Goal: Information Seeking & Learning: Learn about a topic

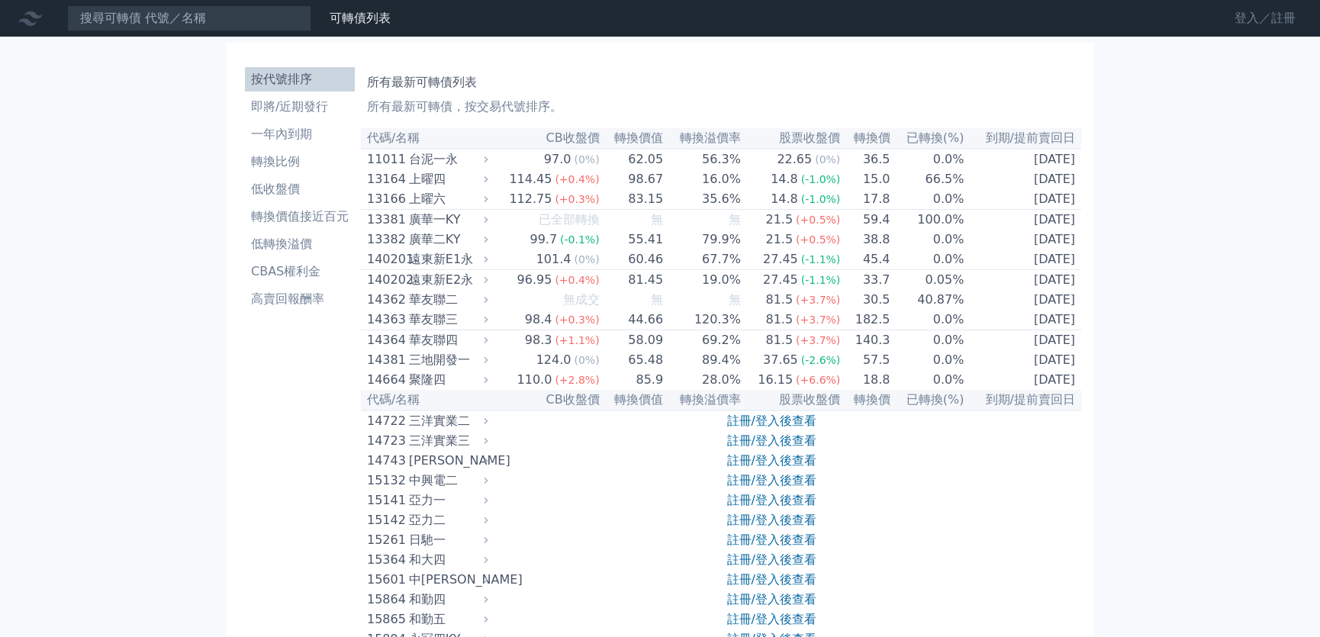
click at [1257, 15] on link "登入／註冊" at bounding box center [1264, 18] width 85 height 24
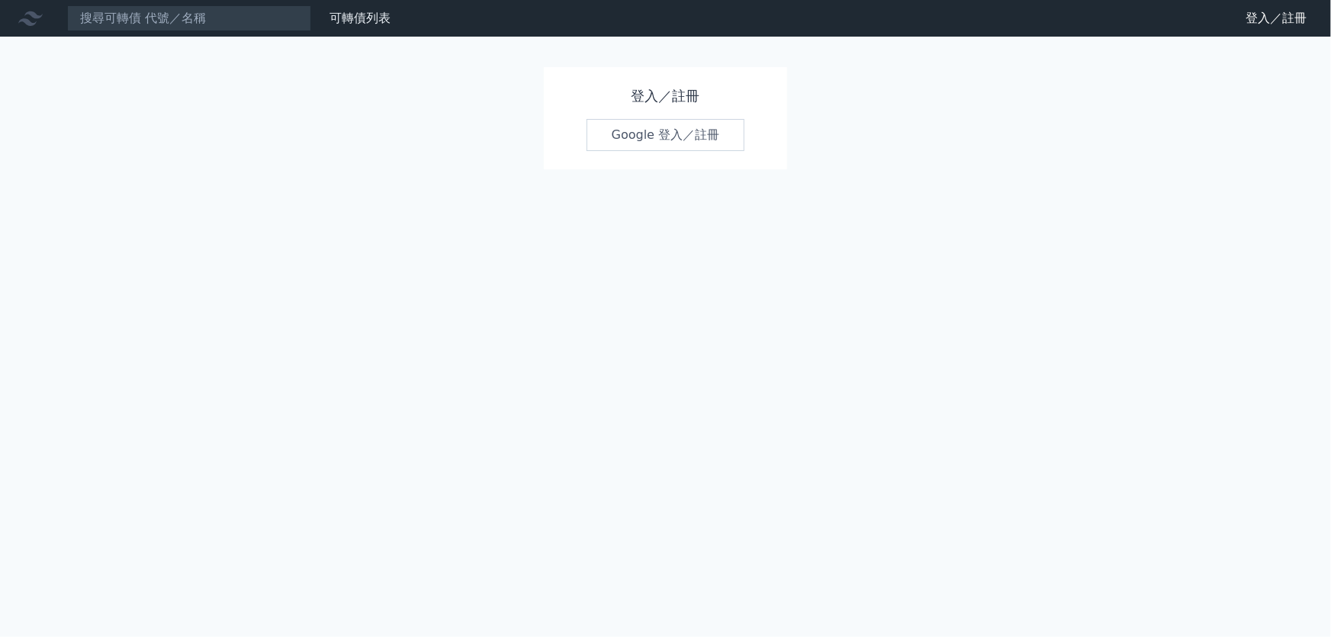
click at [678, 141] on link "Google 登入／註冊" at bounding box center [666, 135] width 159 height 32
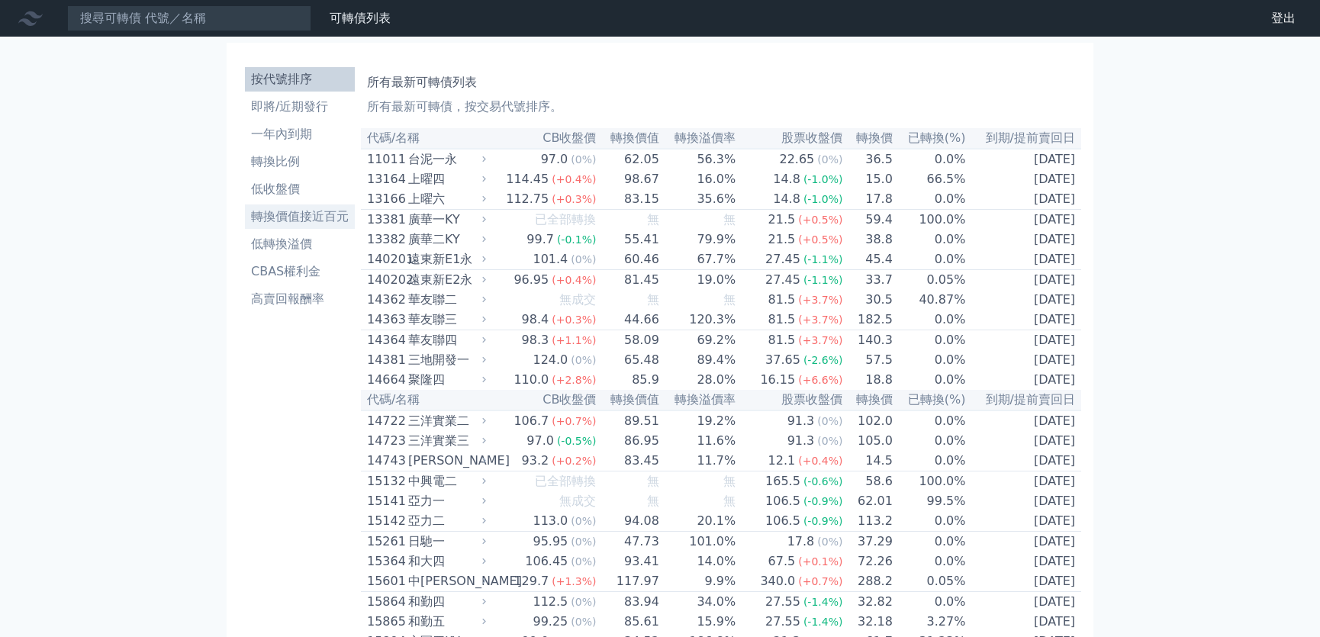
click at [343, 224] on li "轉換價值接近百元" at bounding box center [300, 216] width 110 height 18
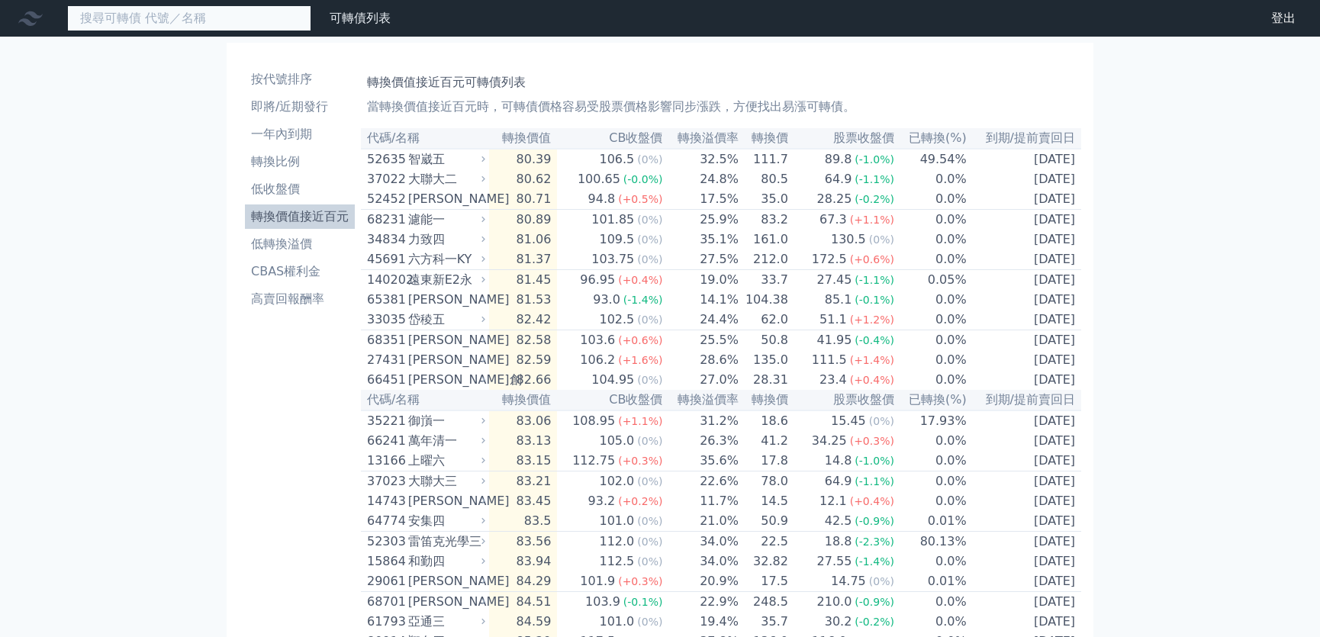
click at [270, 21] on input at bounding box center [189, 18] width 244 height 26
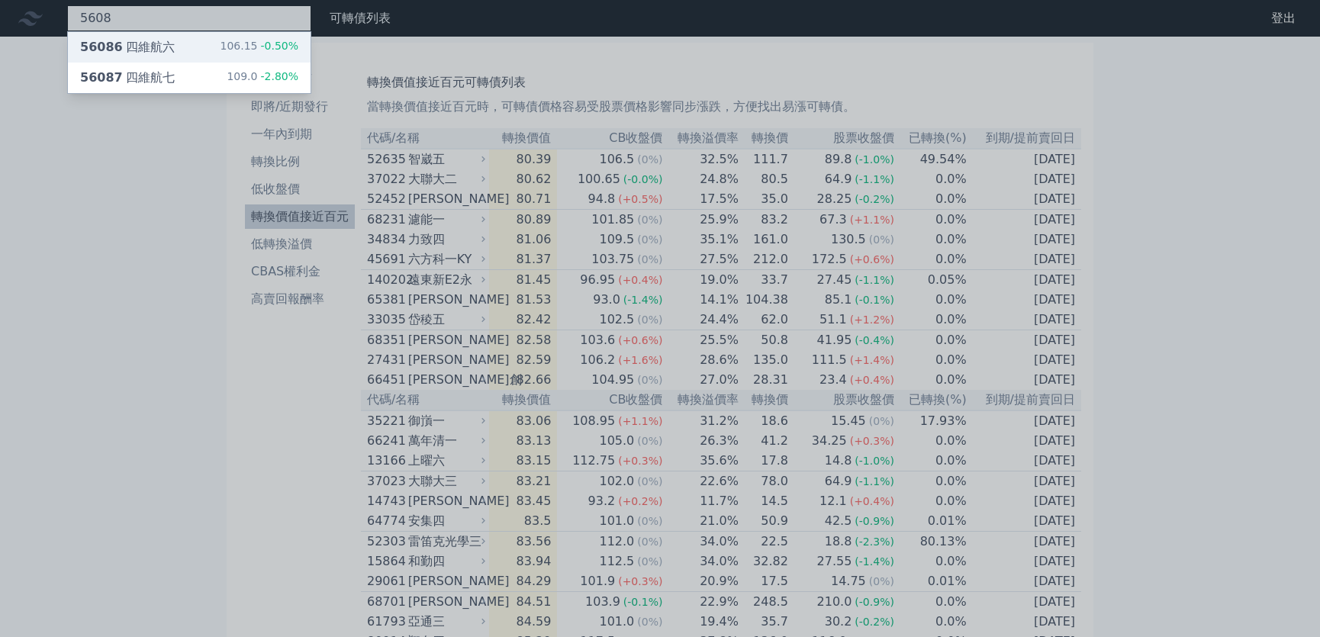
type input "5608"
click at [159, 53] on div "56086 四維航六" at bounding box center [127, 47] width 95 height 18
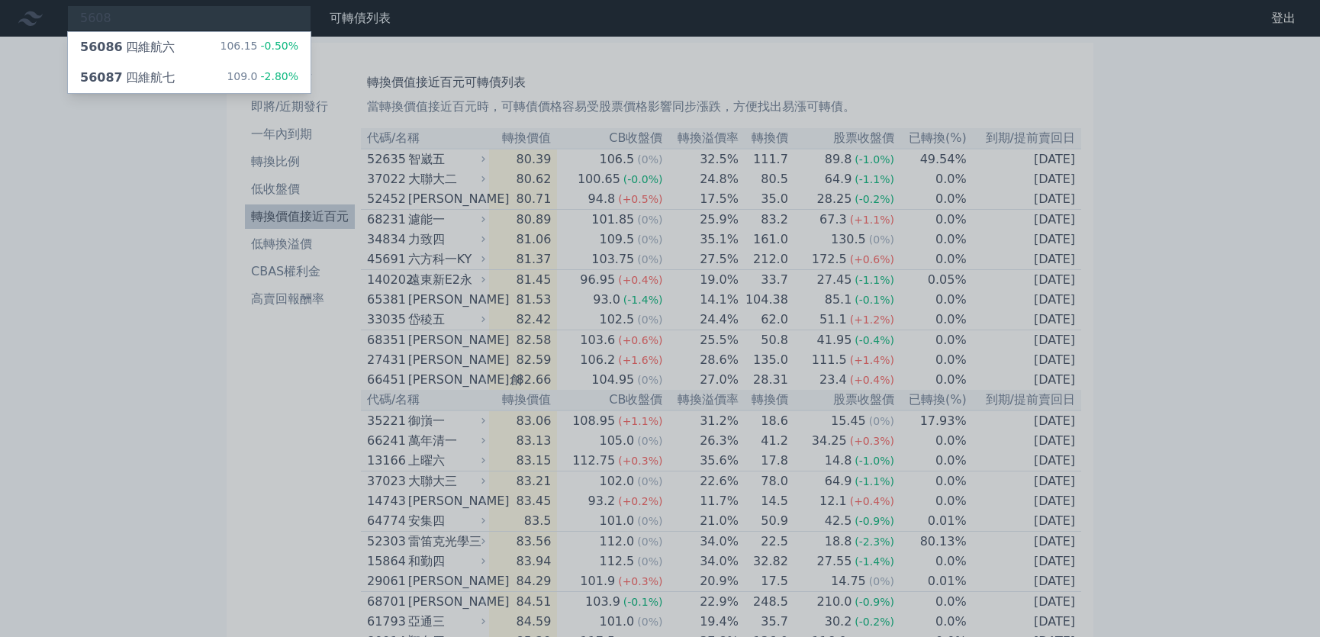
click at [156, 19] on div at bounding box center [660, 318] width 1320 height 637
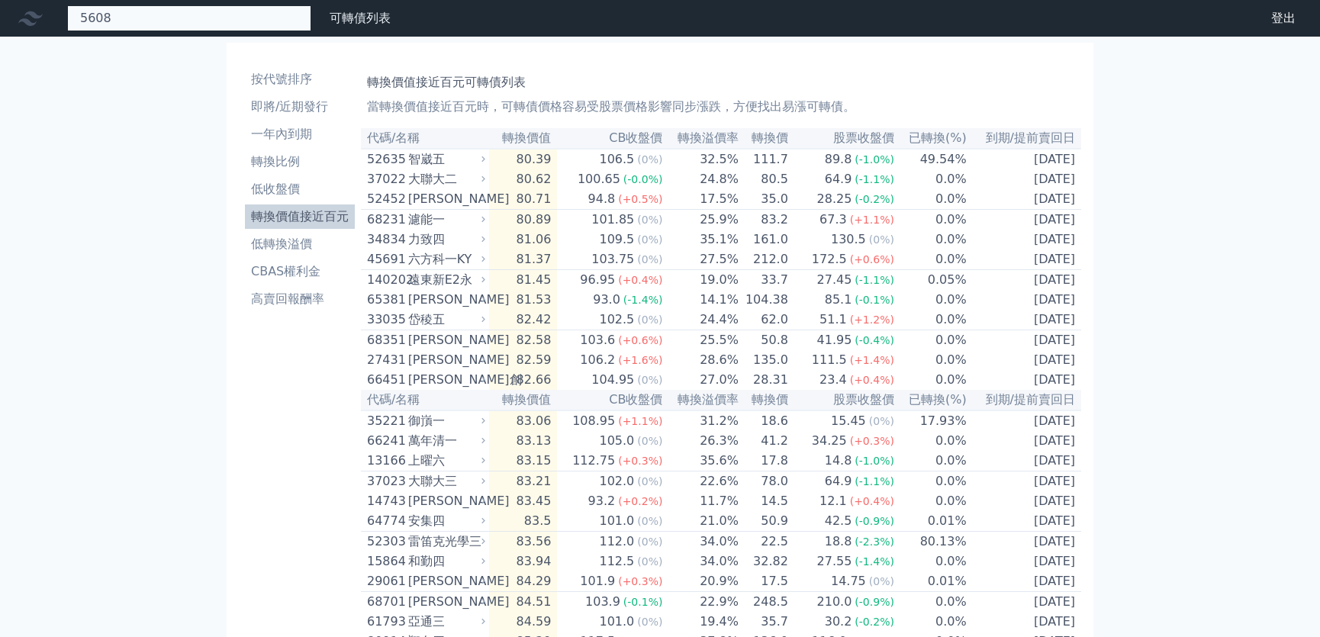
click at [156, 19] on div "5608 56086 四維航六 106.15 -0.50% 56087 四維航七 109.0 -2.80%" at bounding box center [189, 18] width 244 height 26
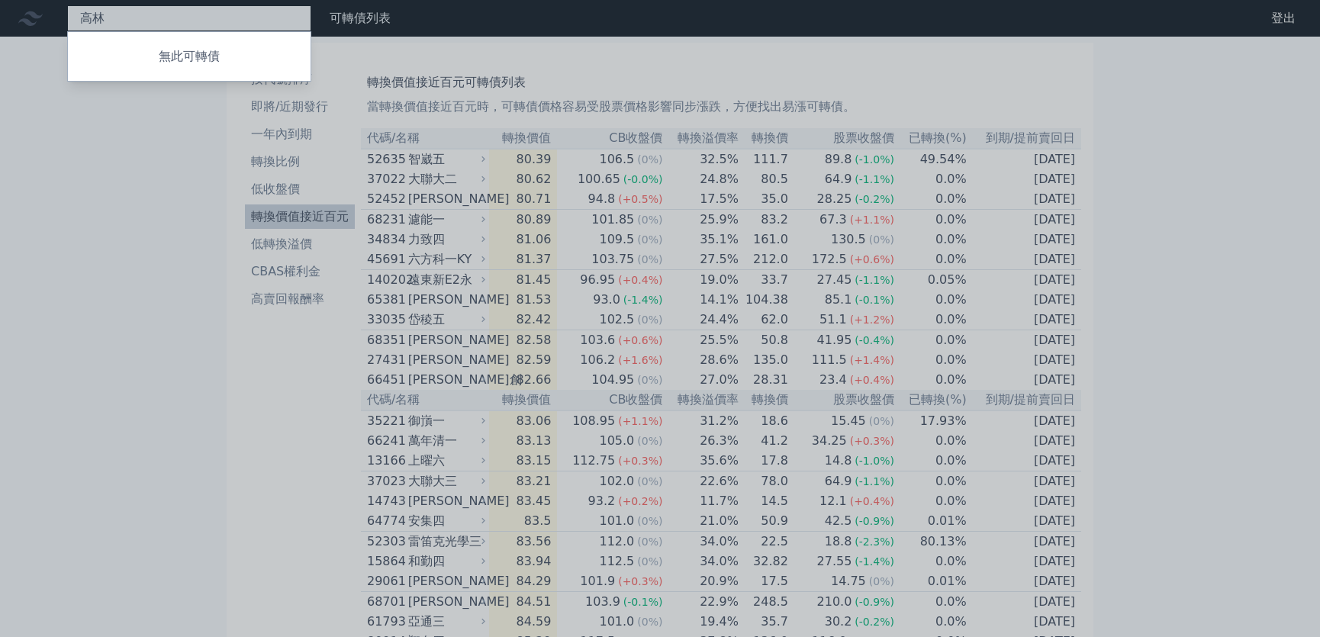
type input "高林"
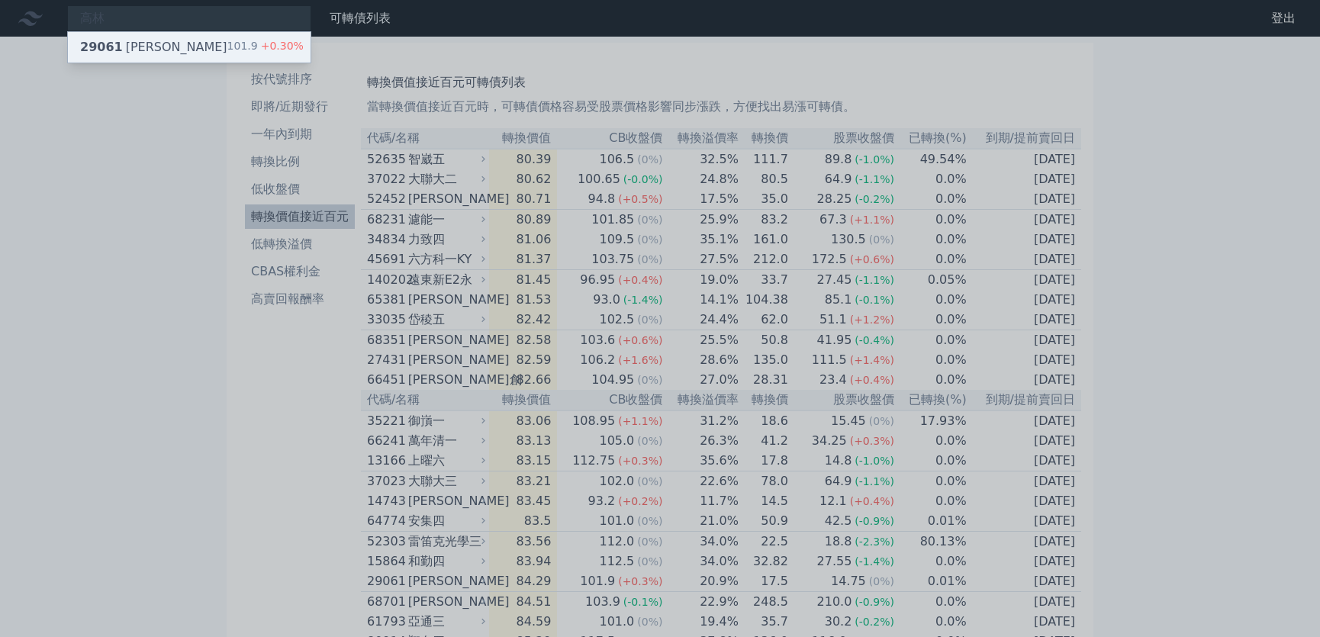
click at [169, 47] on div "29061 高林一 101.9 +0.30%" at bounding box center [189, 47] width 243 height 31
